Goal: Transaction & Acquisition: Purchase product/service

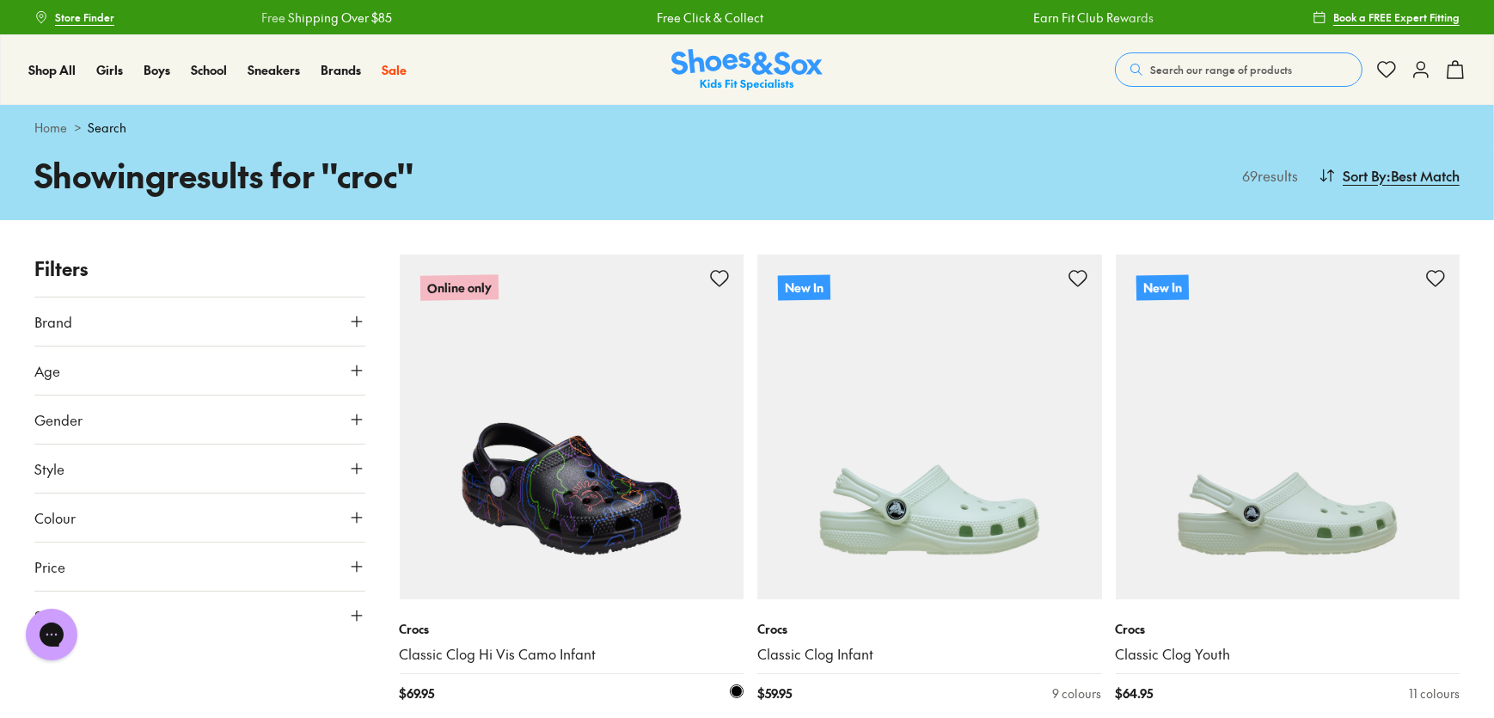
drag, startPoint x: 83, startPoint y: 209, endPoint x: 586, endPoint y: 608, distance: 642.0
click at [85, 209] on div "New Arrivals Up to 40% Off Sale Online Only Best Sellers Gift Card" at bounding box center [119, 315] width 237 height 449
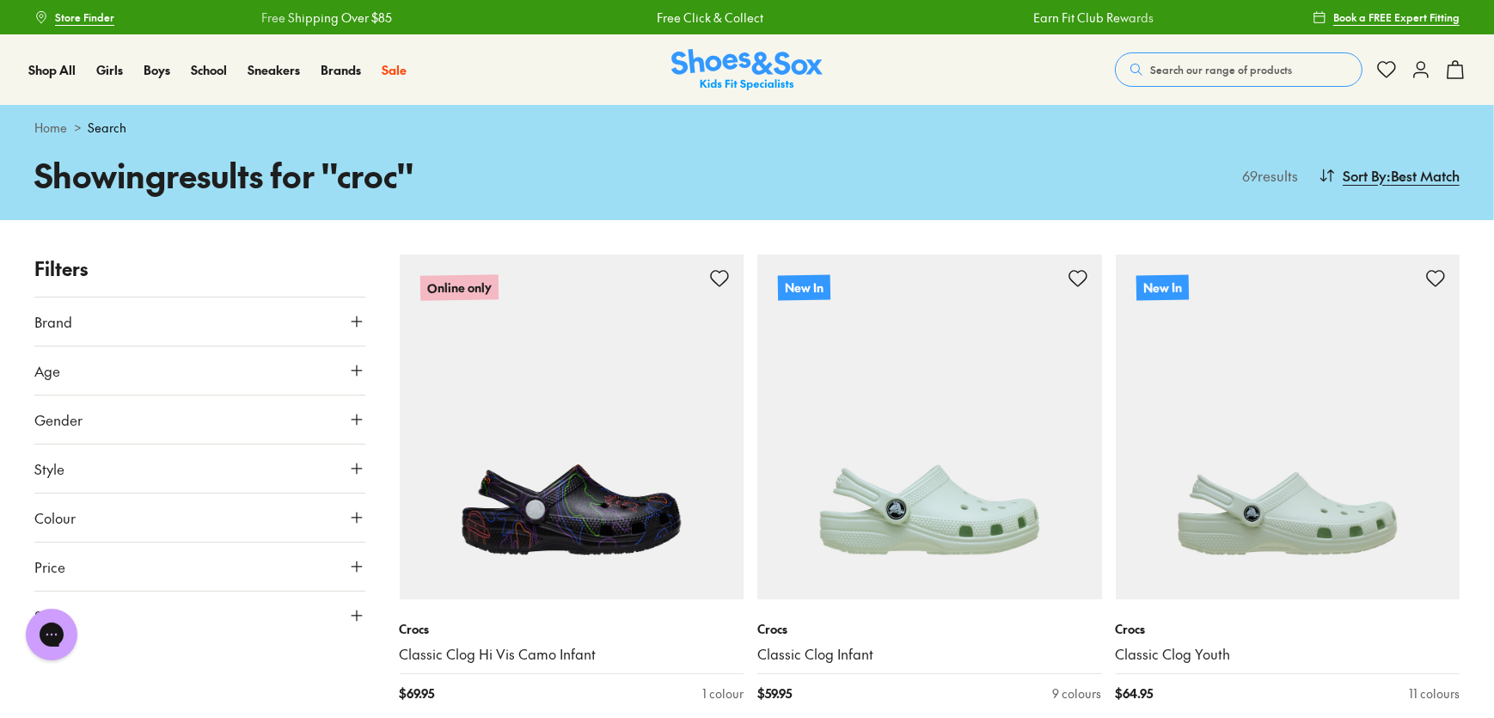
click at [1187, 83] on button "Search our range of products" at bounding box center [1239, 69] width 248 height 34
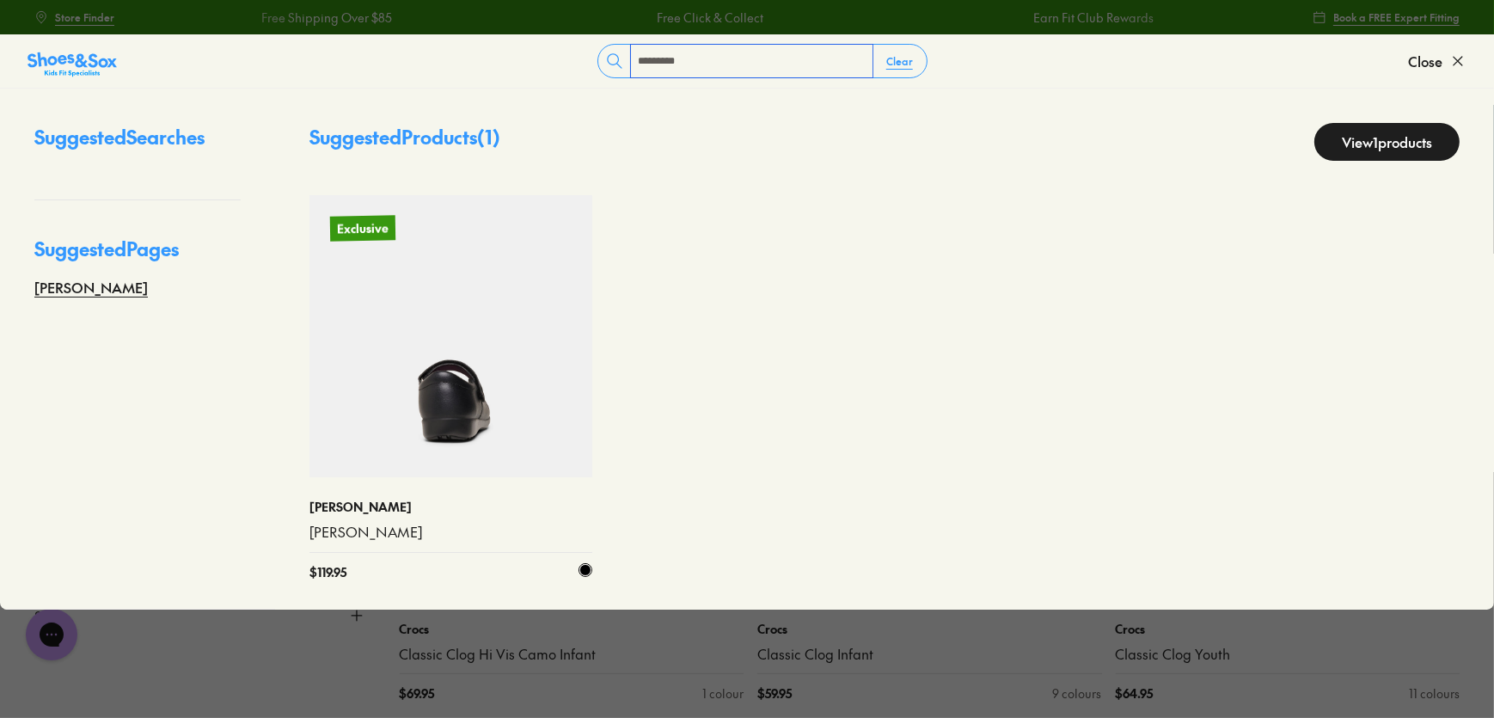
type input "*********"
click at [463, 369] on img at bounding box center [451, 336] width 283 height 283
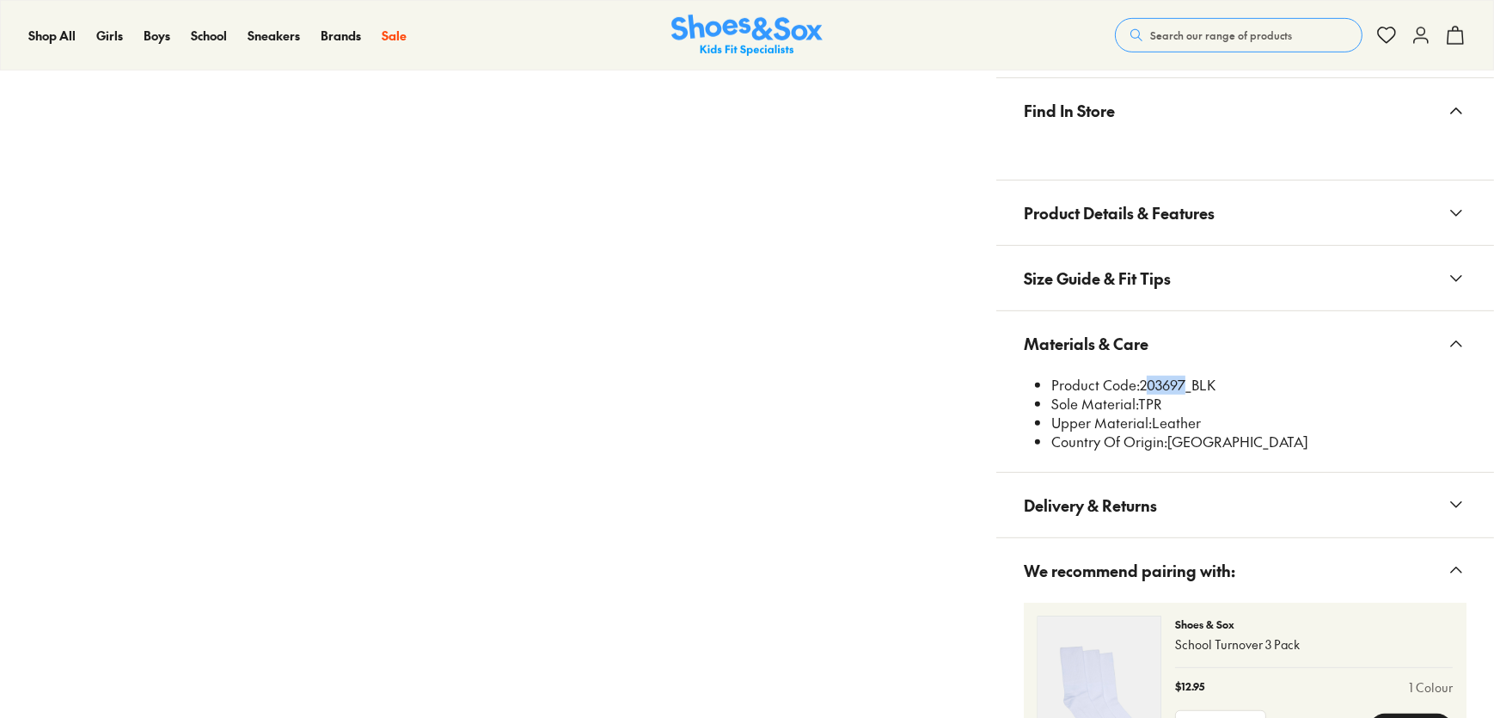
click at [1184, 389] on li "Product Code: 203697_BLK" at bounding box center [1259, 385] width 415 height 19
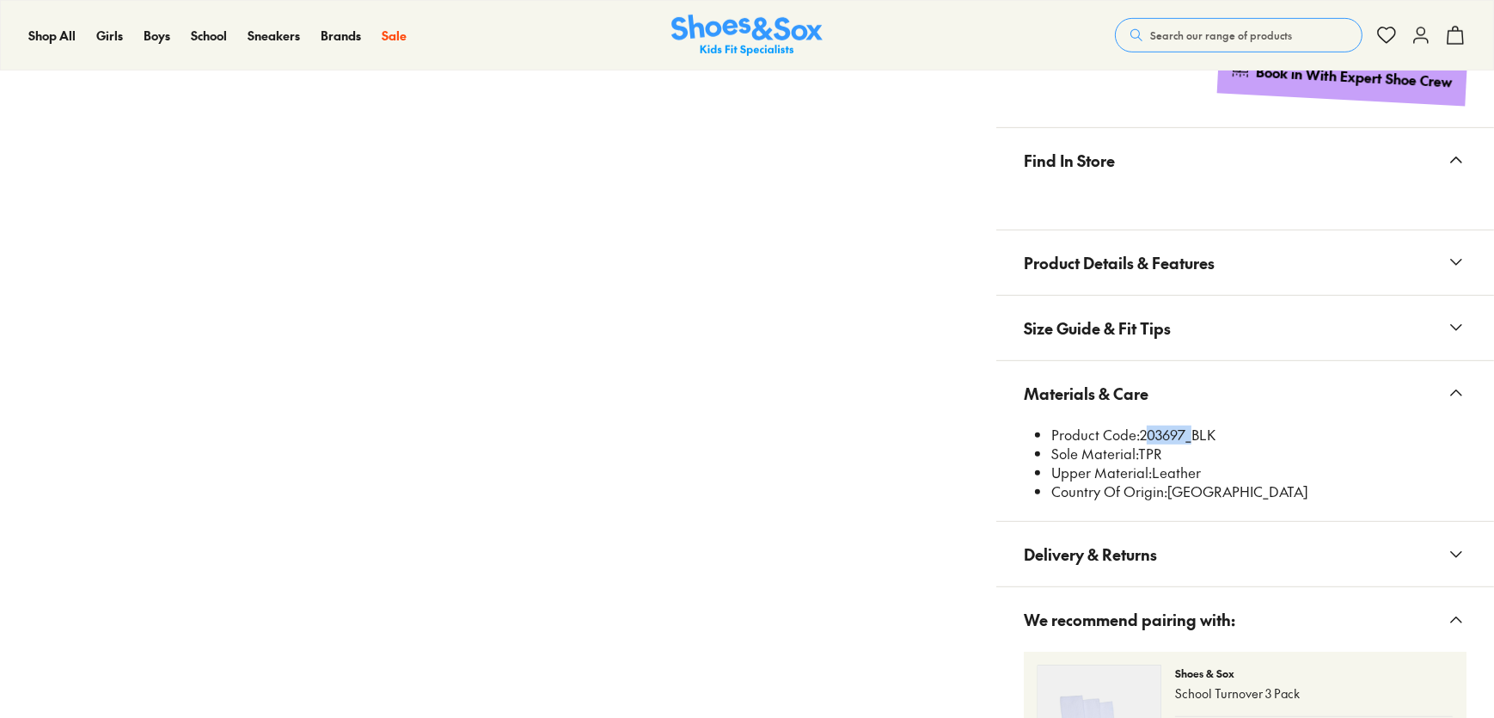
scroll to position [1092, 0]
select select "*"
